Goal: Task Accomplishment & Management: Manage account settings

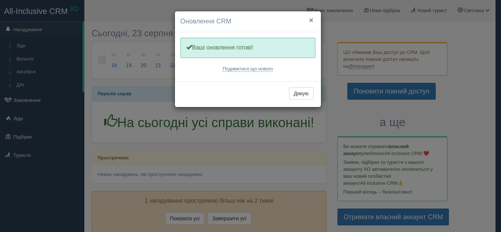
click at [312, 19] on button "×" at bounding box center [311, 20] width 4 height 8
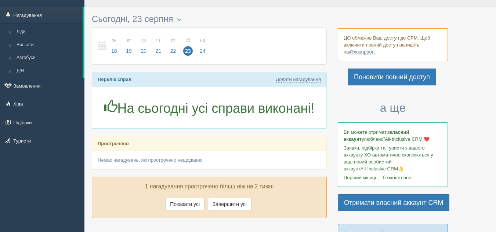
scroll to position [37, 0]
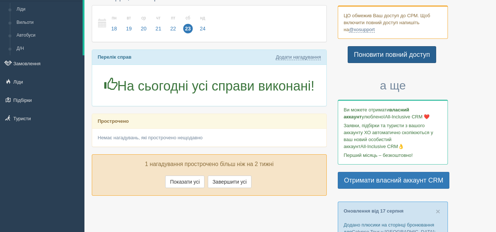
click at [377, 54] on link "Поновити повний доступ" at bounding box center [392, 54] width 88 height 17
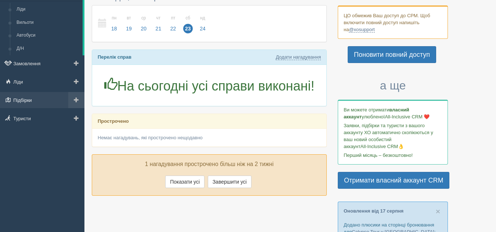
click at [47, 99] on link "Підбірки" at bounding box center [42, 100] width 84 height 16
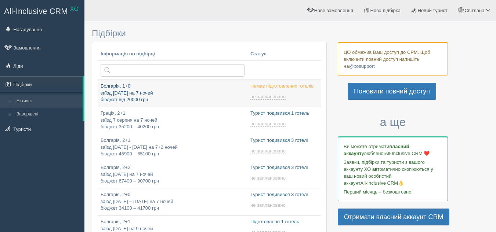
type input "2025-08-23 17:10"
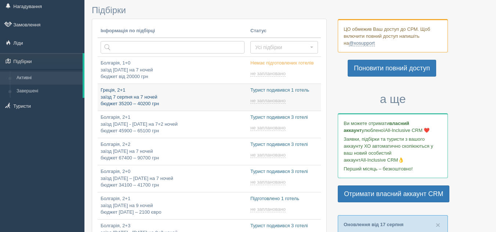
type input "2025-08-23 19:50"
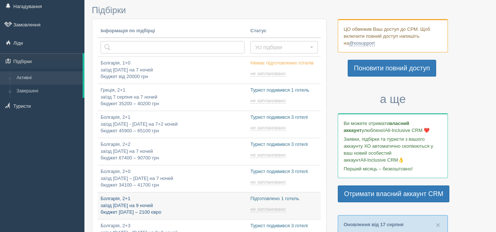
type input "2025-08-23 16:40"
type input "2025-08-23 12:25"
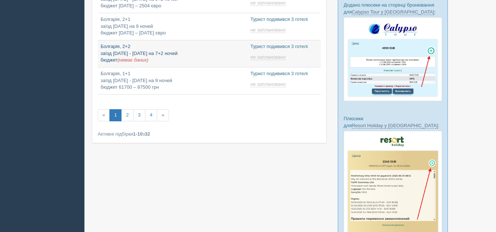
type input "2025-08-23 11:40"
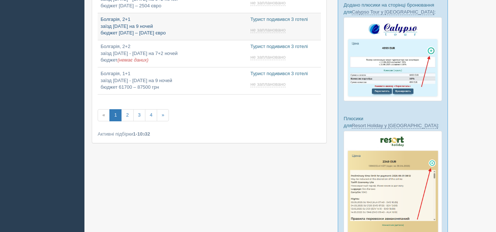
type input "2025-08-23 12:30"
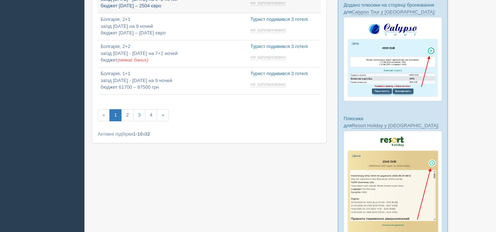
type input "2025-08-23 16:15"
